Goal: Information Seeking & Learning: Learn about a topic

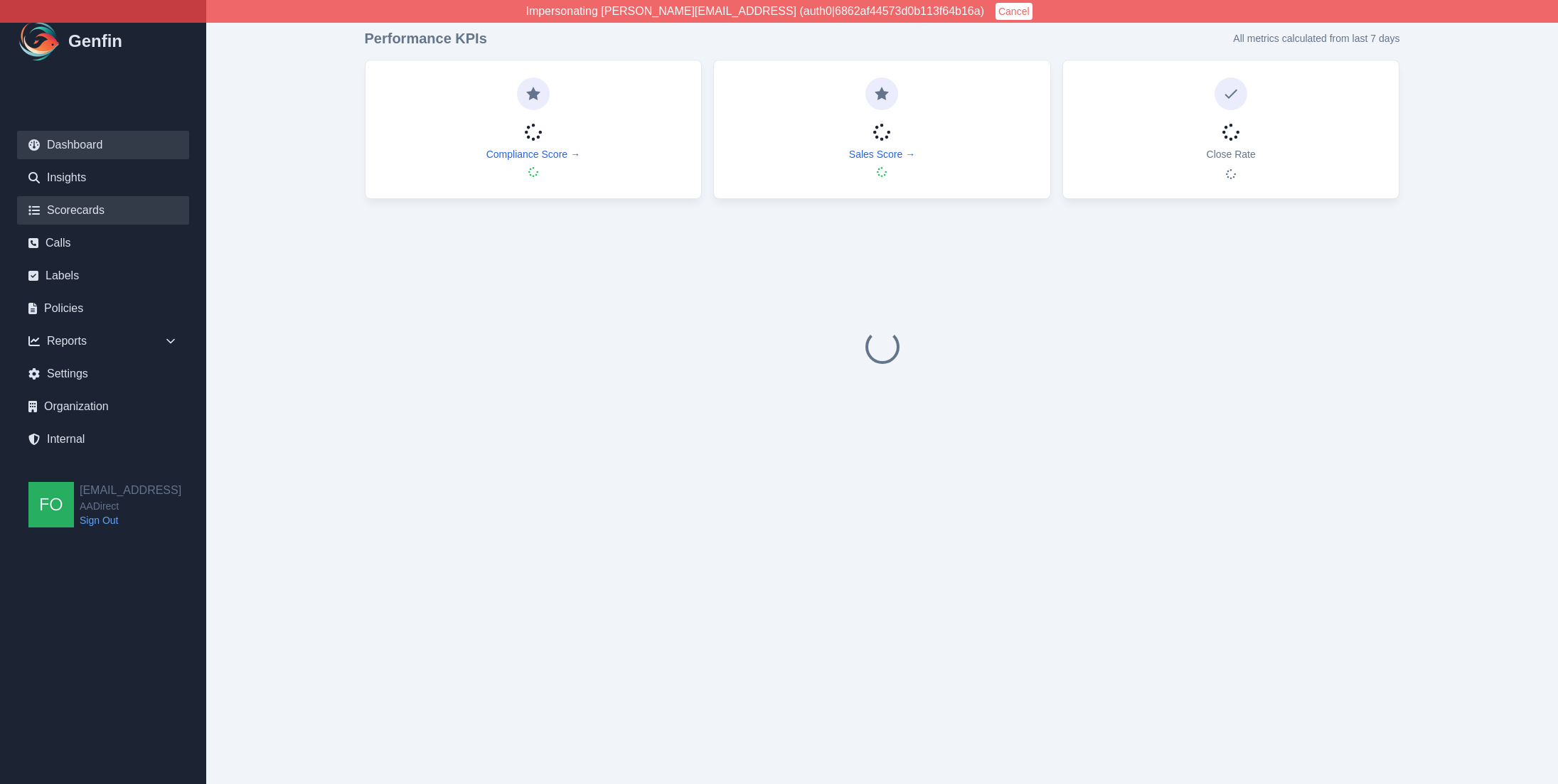
click at [95, 206] on link "Scorecards" at bounding box center [103, 210] width 172 height 28
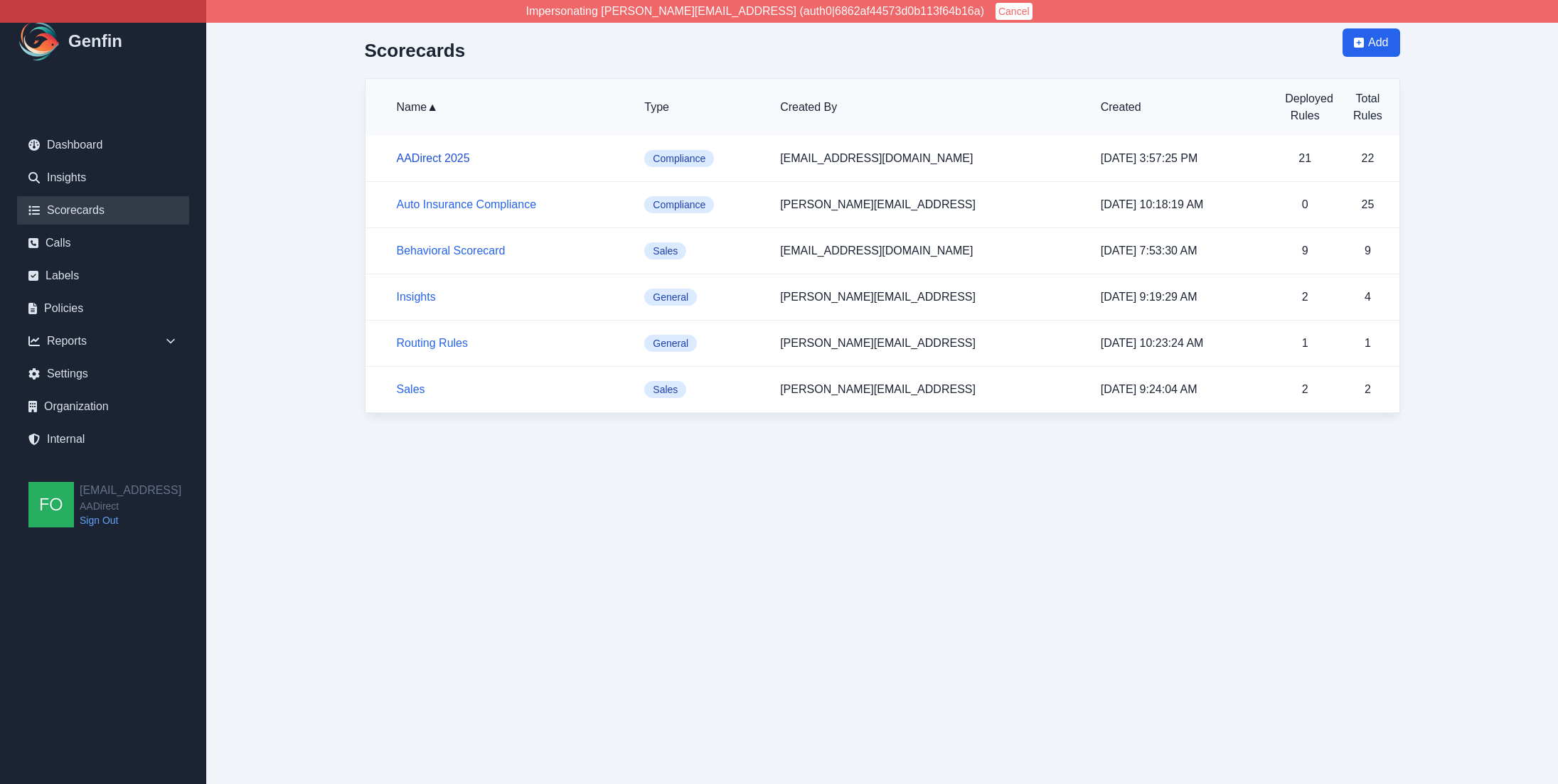
click at [441, 156] on link "AADirect 2025" at bounding box center [433, 158] width 73 height 12
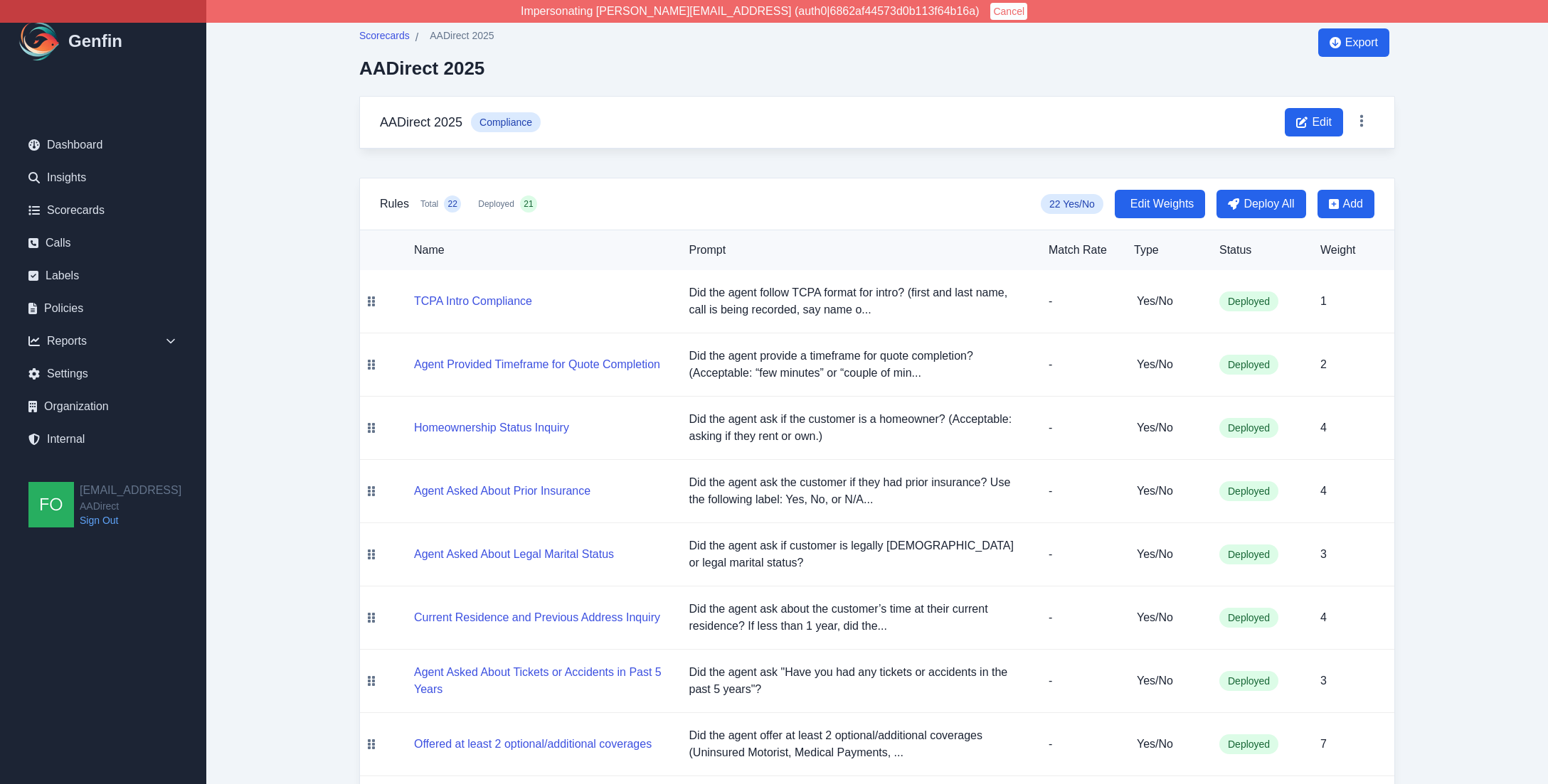
drag, startPoint x: 1486, startPoint y: 416, endPoint x: 1526, endPoint y: 409, distance: 40.6
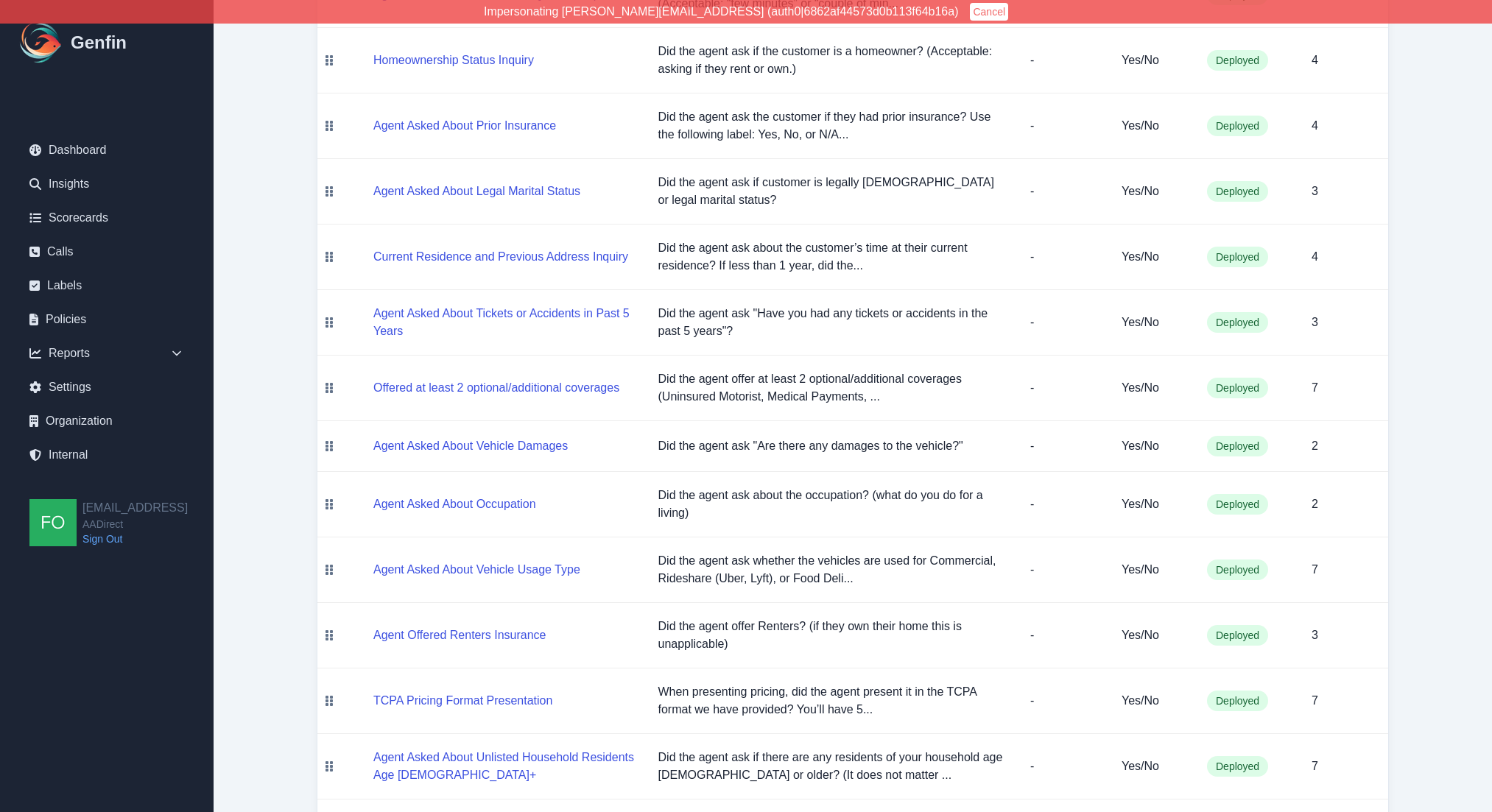
scroll to position [402, 0]
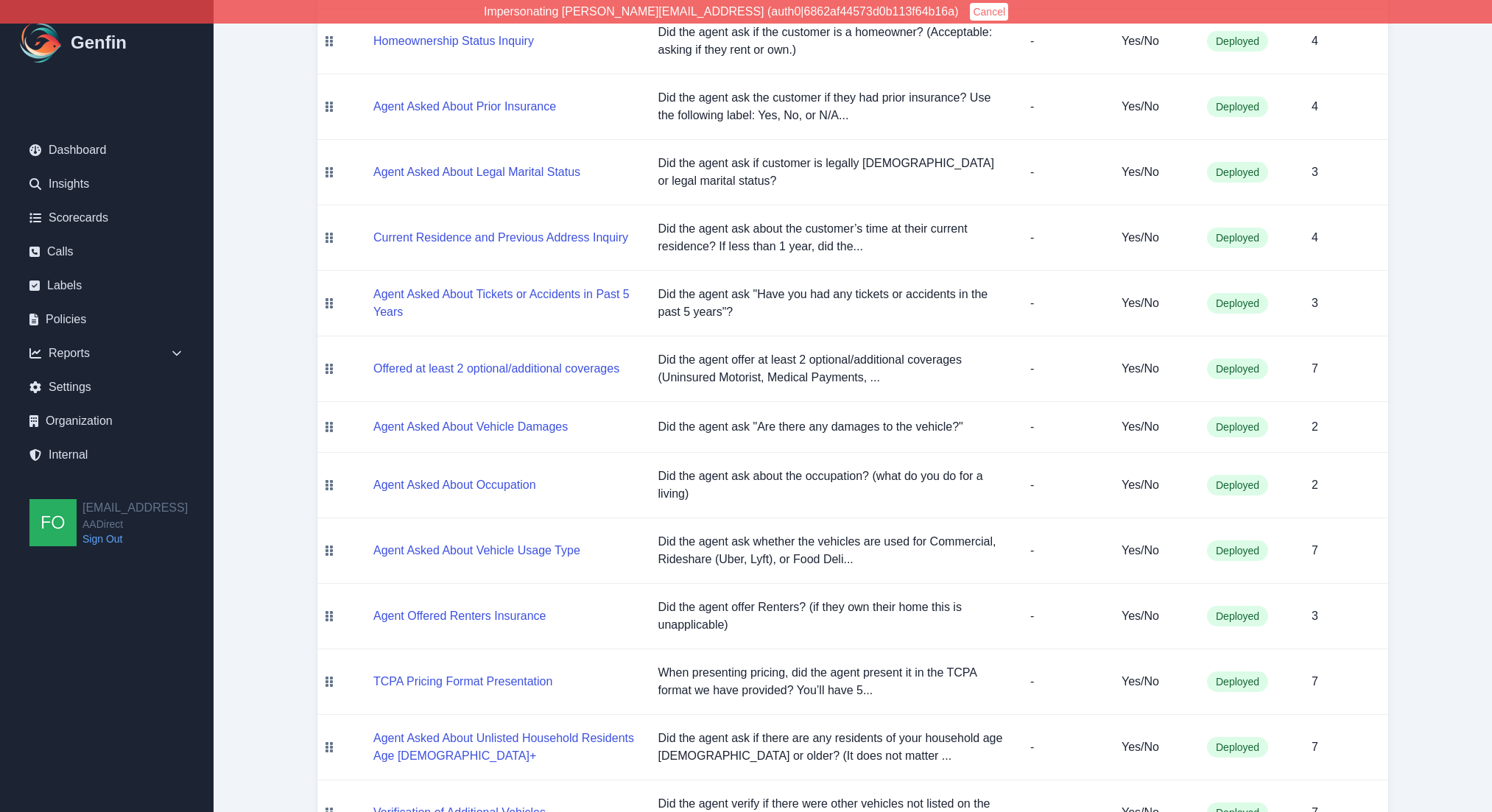
click at [811, 553] on p "Did the agent ask whether the vehicles are used for Commercial, Rideshare (Uber…" at bounding box center [832, 550] width 348 height 35
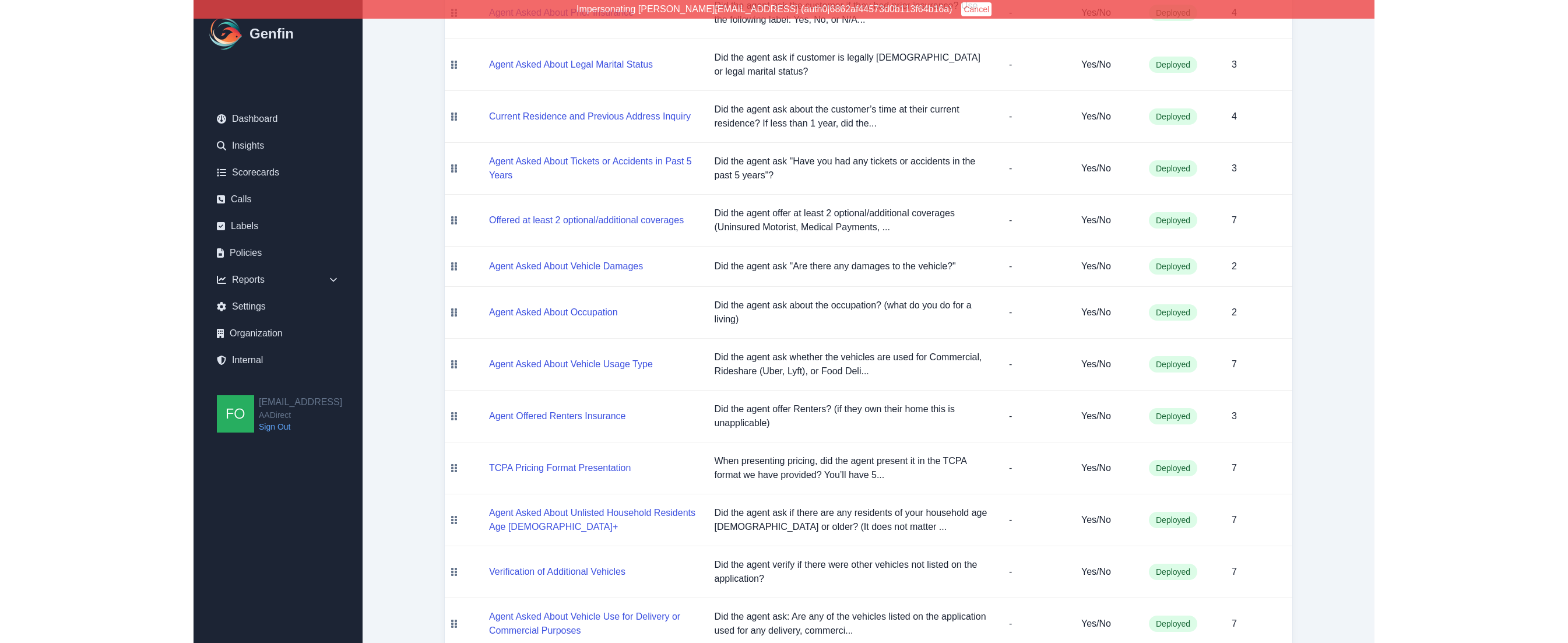
scroll to position [408, 0]
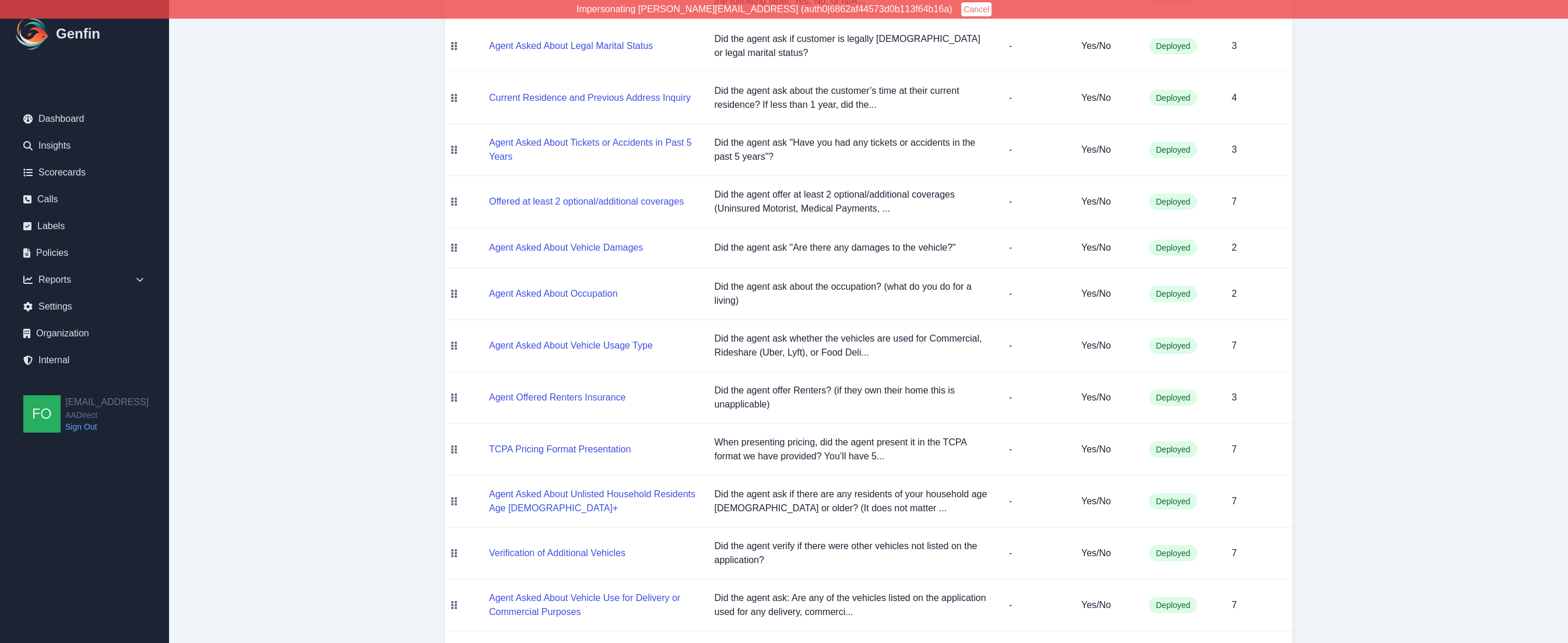
drag, startPoint x: 357, startPoint y: 102, endPoint x: 337, endPoint y: 139, distance: 42.1
click at [357, 102] on main "Scorecards / AADirect 2025 AADirect 2025 Export AADirect 2025 Compliance Edit R…" at bounding box center [869, 274] width 1399 height 1366
click at [133, 280] on div "Reports" at bounding box center [85, 280] width 141 height 23
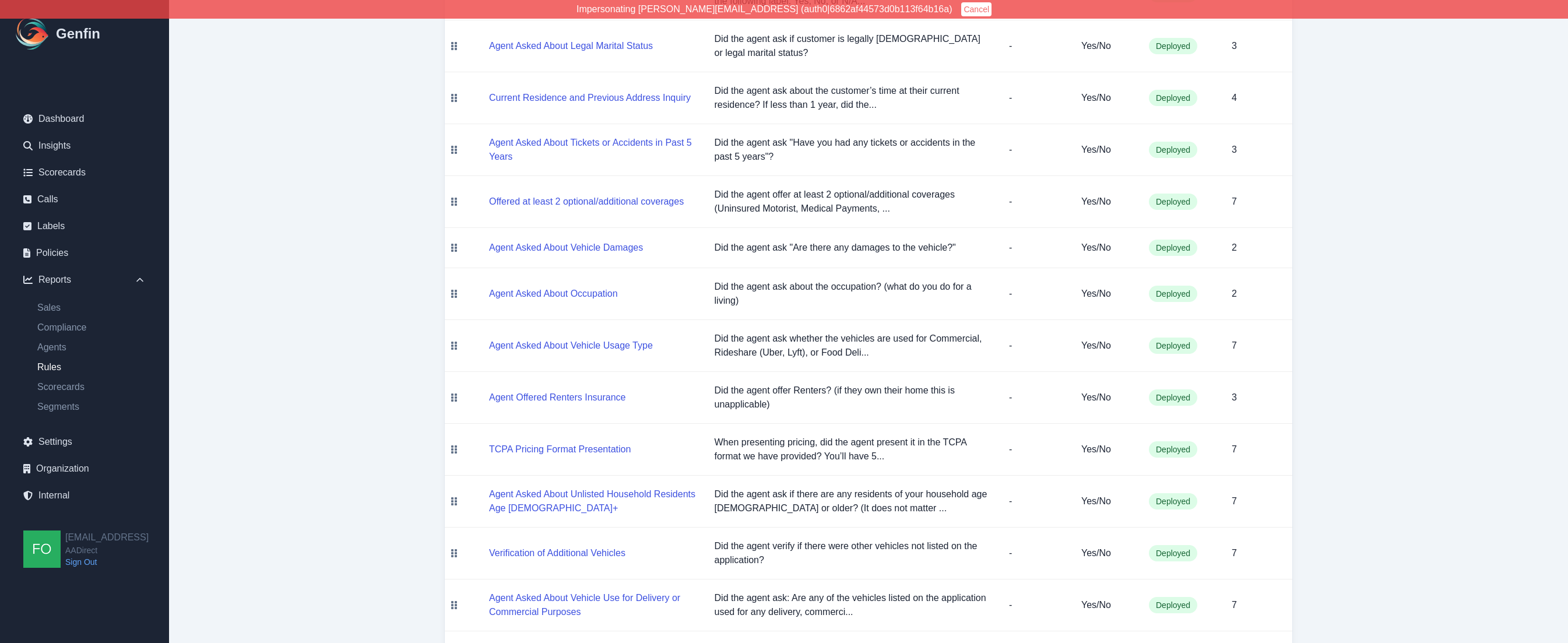
click at [50, 367] on link "Rules" at bounding box center [91, 367] width 127 height 14
select select "14"
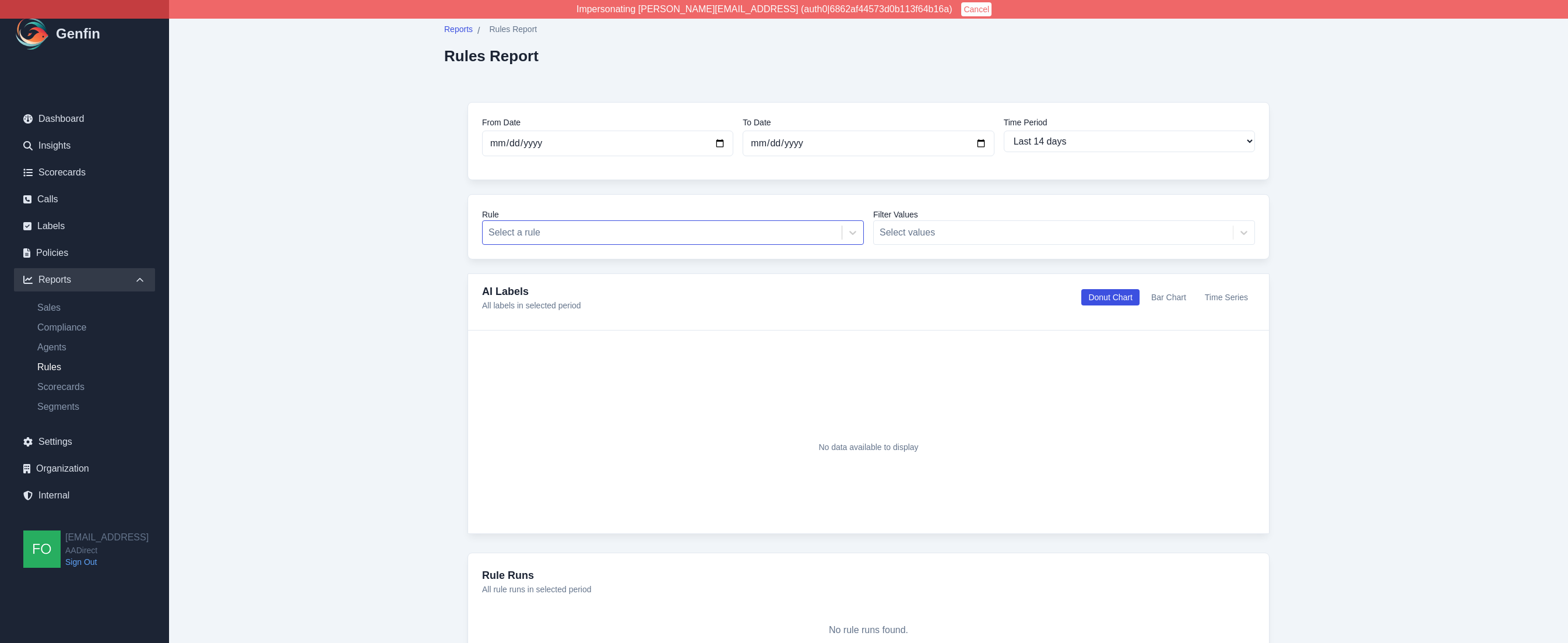
click at [646, 237] on div at bounding box center [663, 233] width 348 height 16
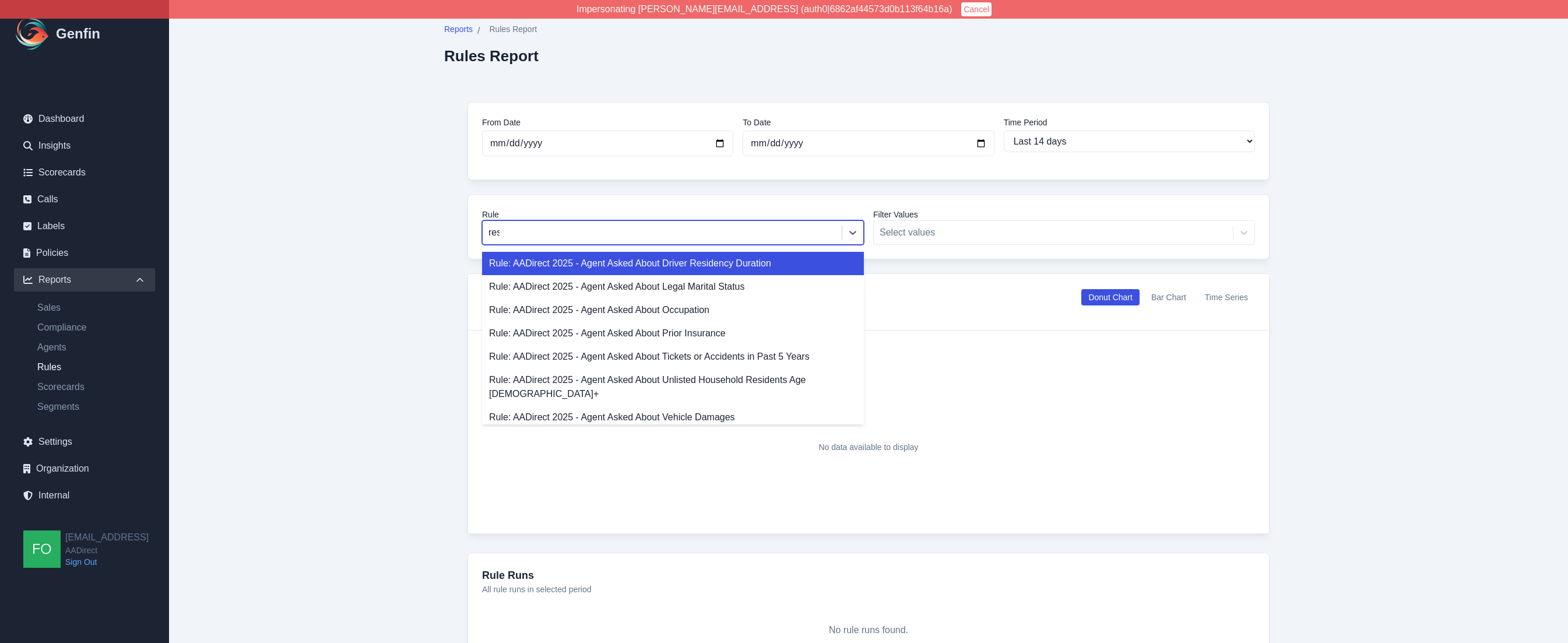
type input "resi"
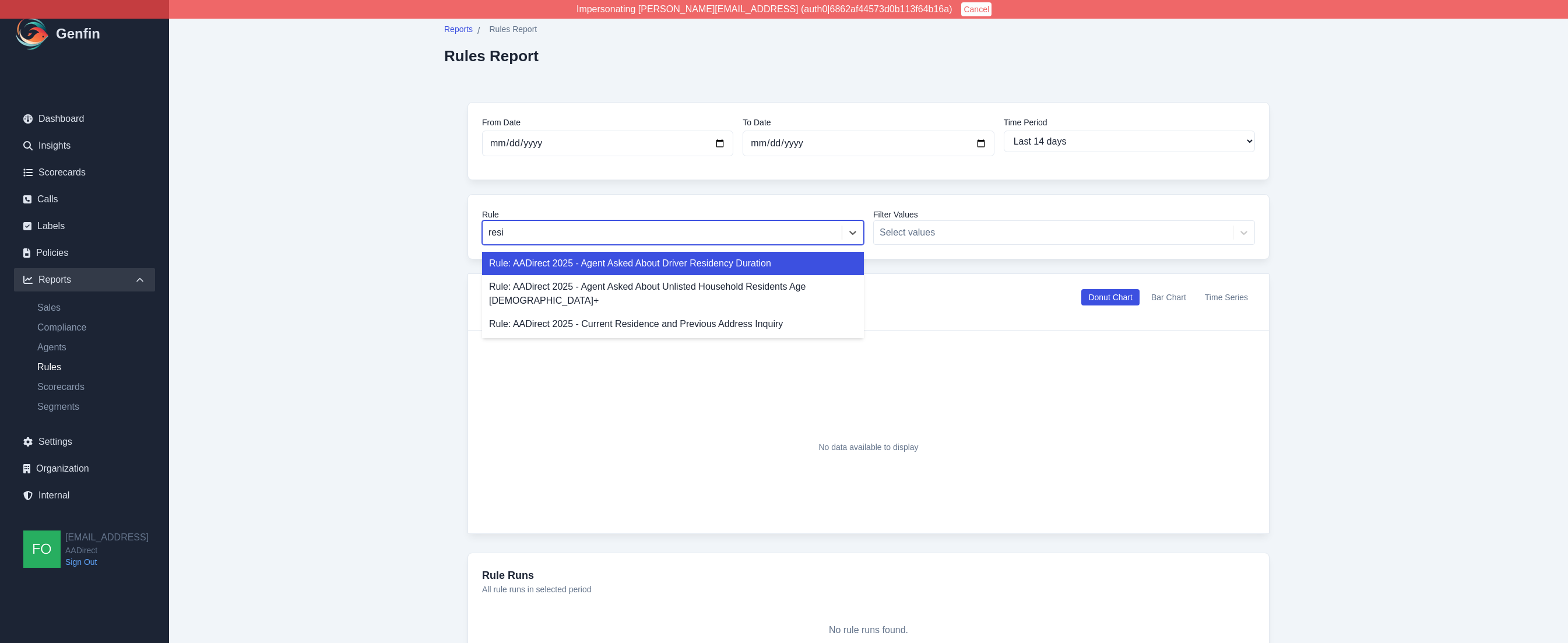
click at [646, 264] on div "Rule: AADirect 2025 - Agent Asked About Driver Residency Duration" at bounding box center [673, 263] width 382 height 23
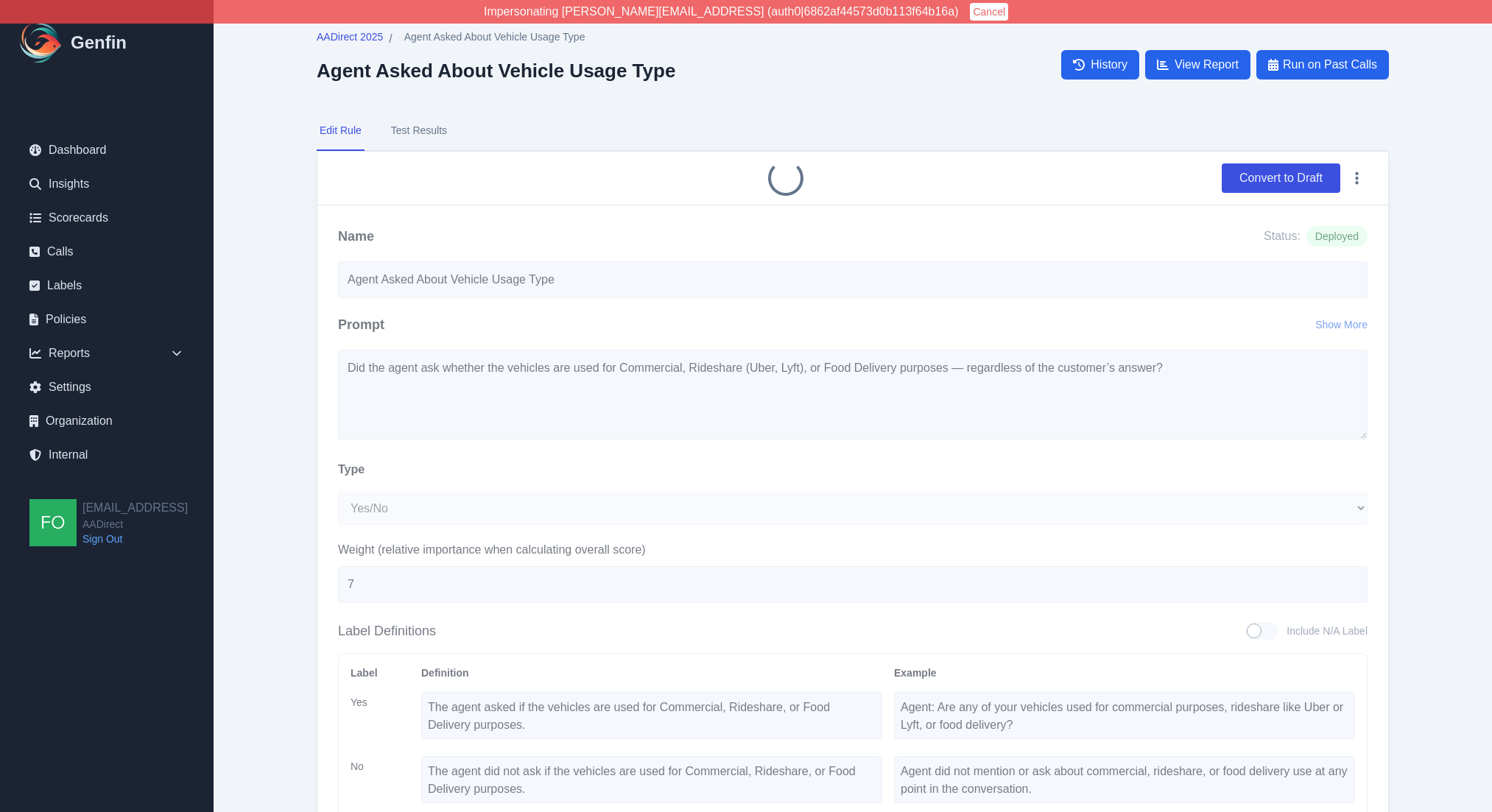
select select "Yes/No"
